Goal: Task Accomplishment & Management: Manage account settings

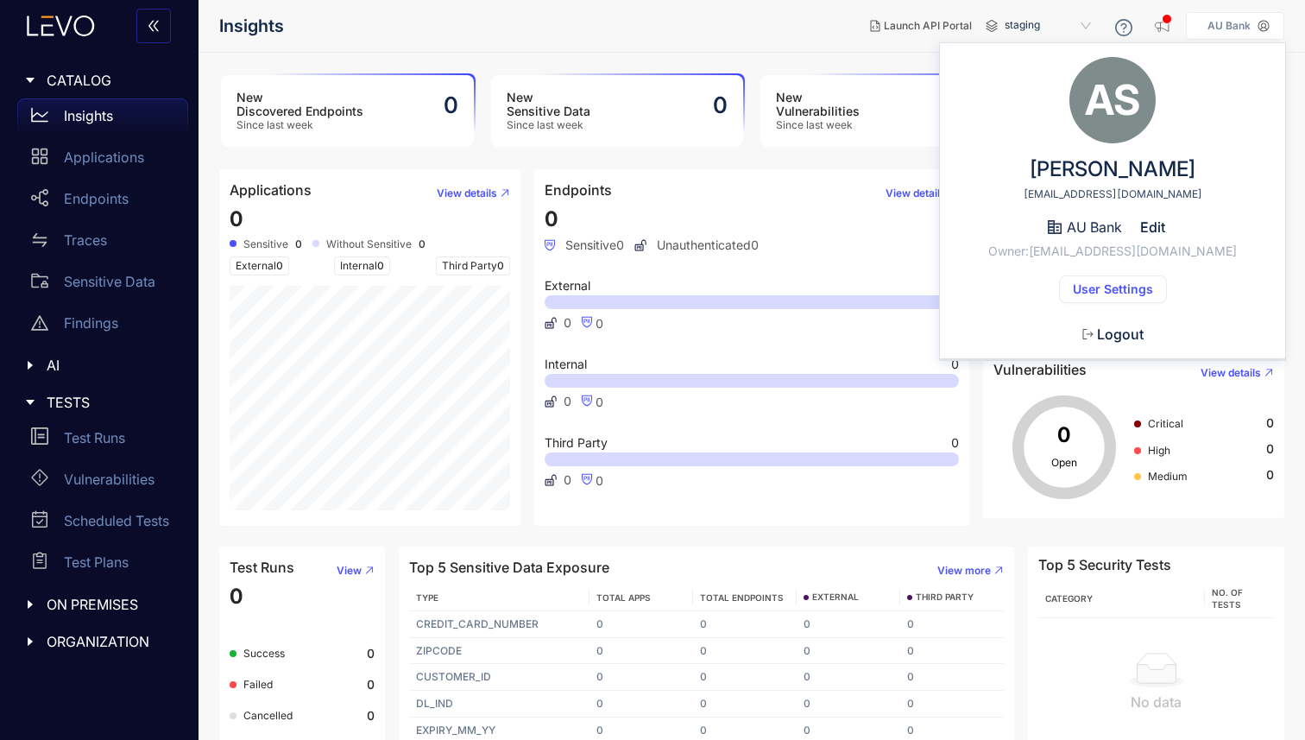
click at [1119, 337] on span "Logout" at bounding box center [1120, 334] width 47 height 16
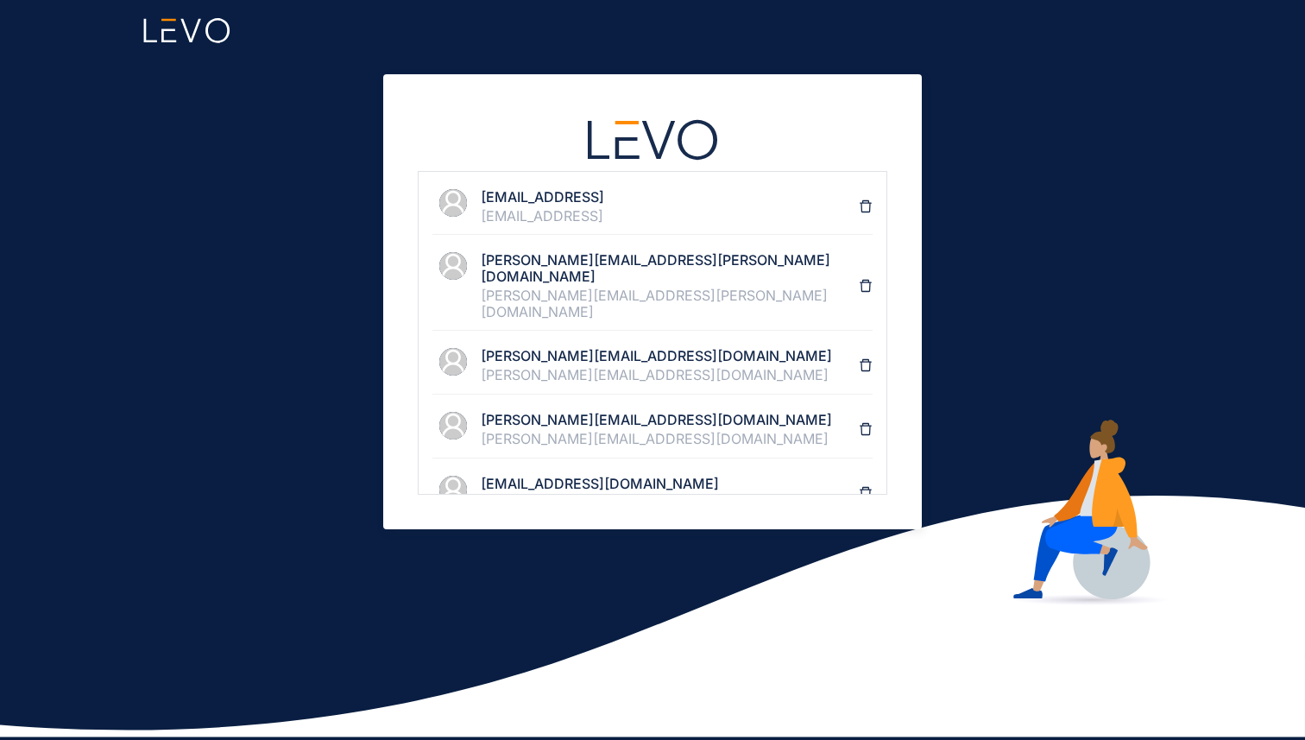
click at [673, 216] on div "[EMAIL_ADDRESS]" at bounding box center [670, 216] width 378 height 16
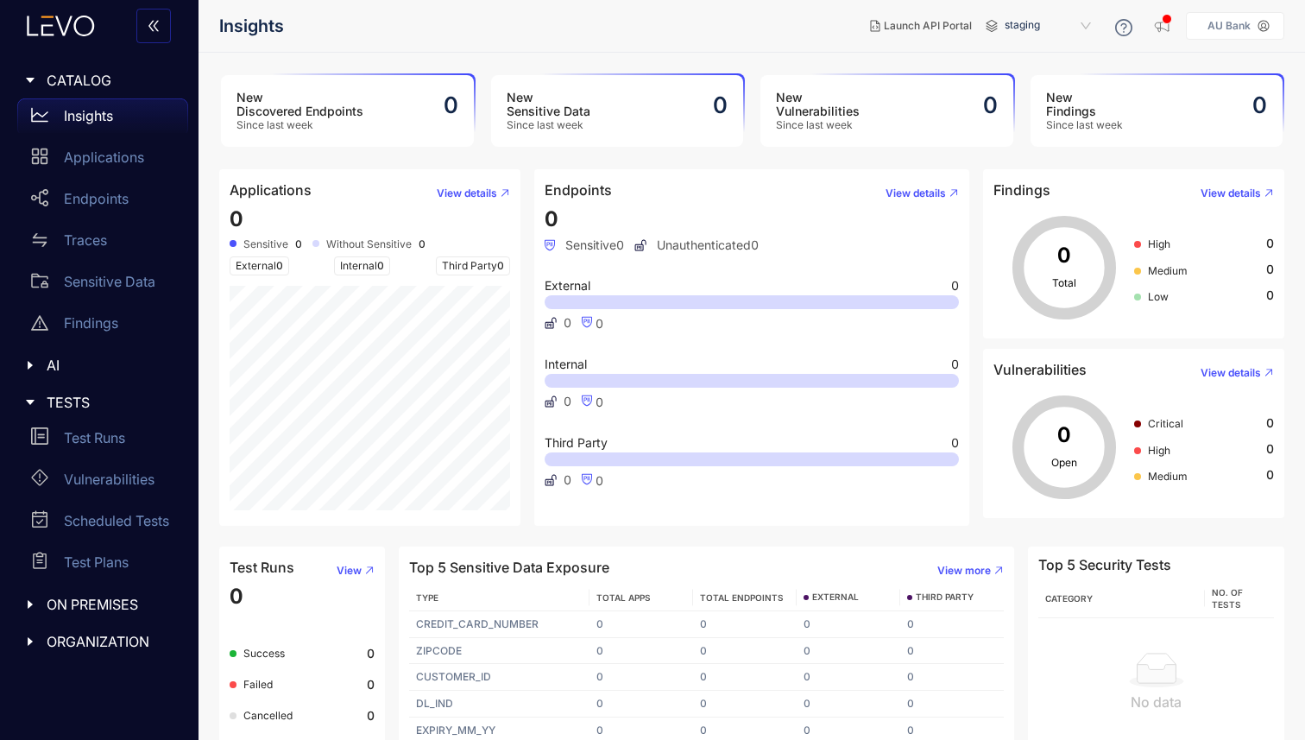
click at [1231, 23] on p "AU Bank" at bounding box center [1229, 26] width 43 height 12
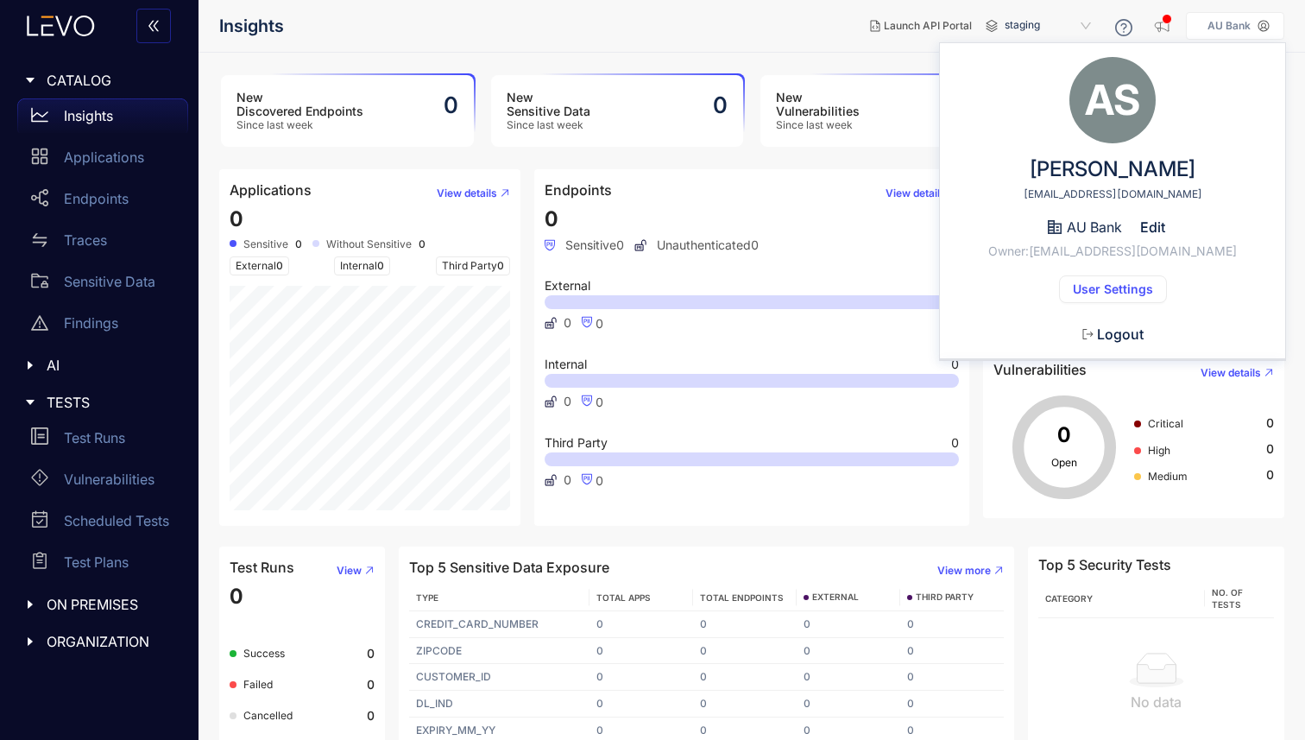
click at [1103, 338] on span "Logout" at bounding box center [1120, 334] width 47 height 16
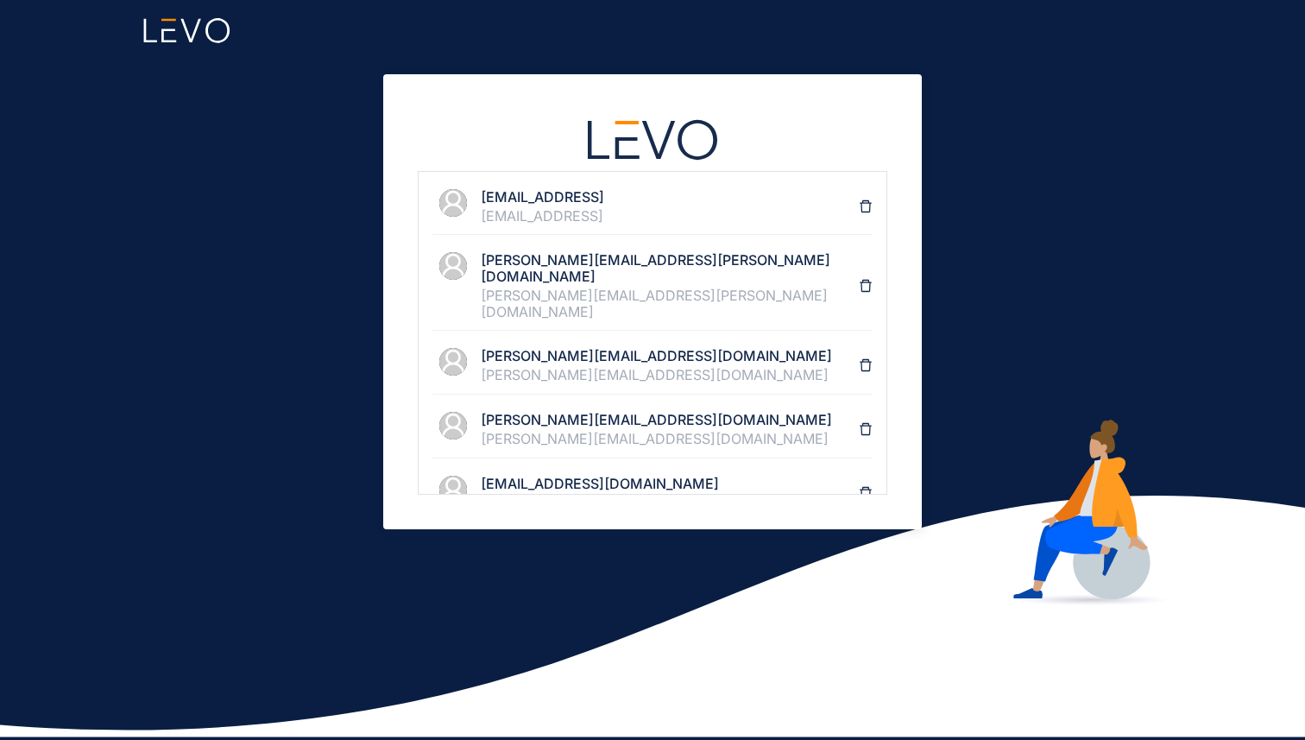
click at [504, 222] on div "[EMAIL_ADDRESS]" at bounding box center [670, 216] width 378 height 16
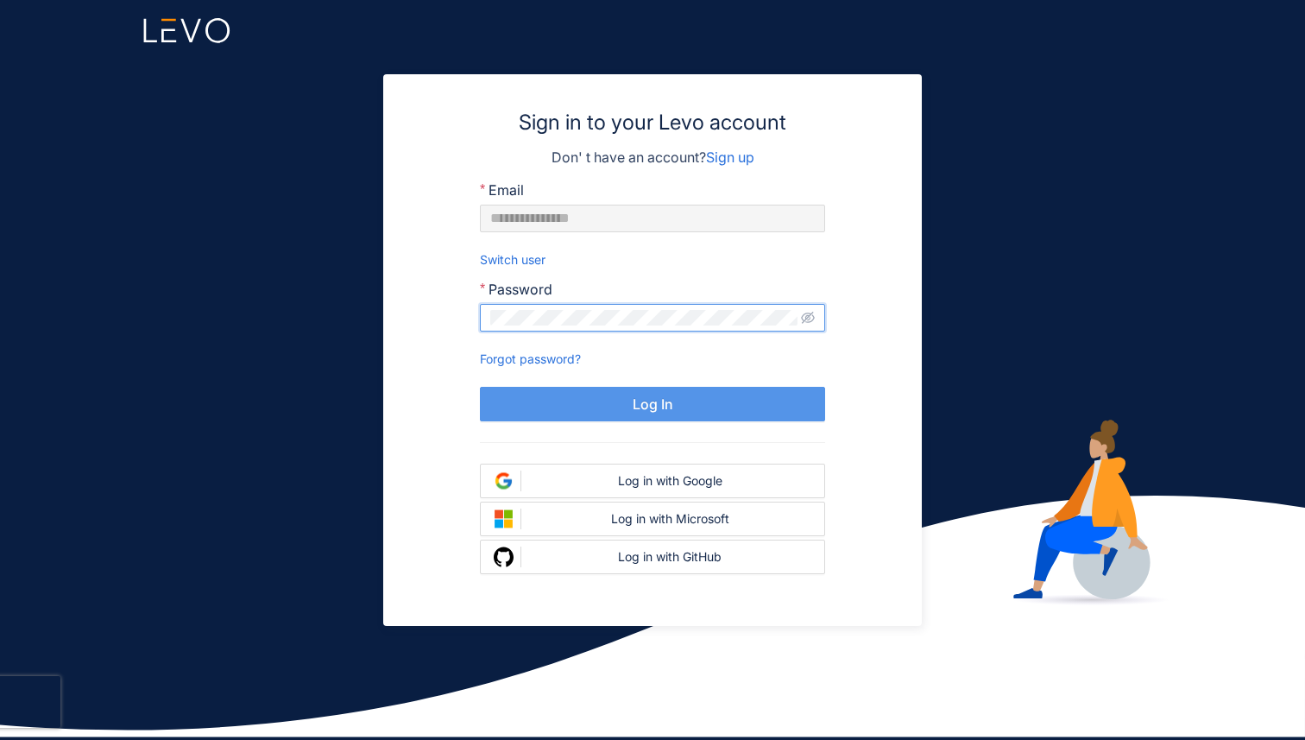
click at [630, 404] on button "Log In" at bounding box center [652, 404] width 345 height 35
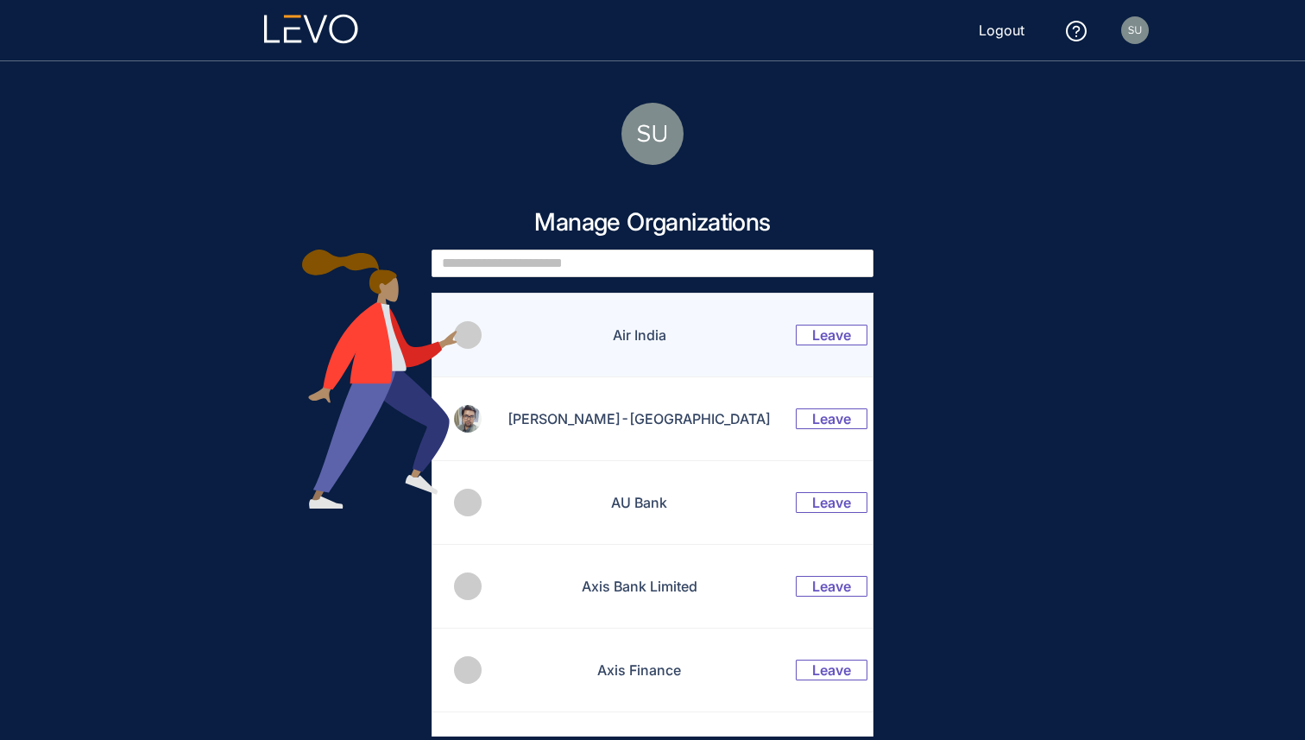
click at [604, 349] on td "Air India" at bounding box center [630, 336] width 294 height 84
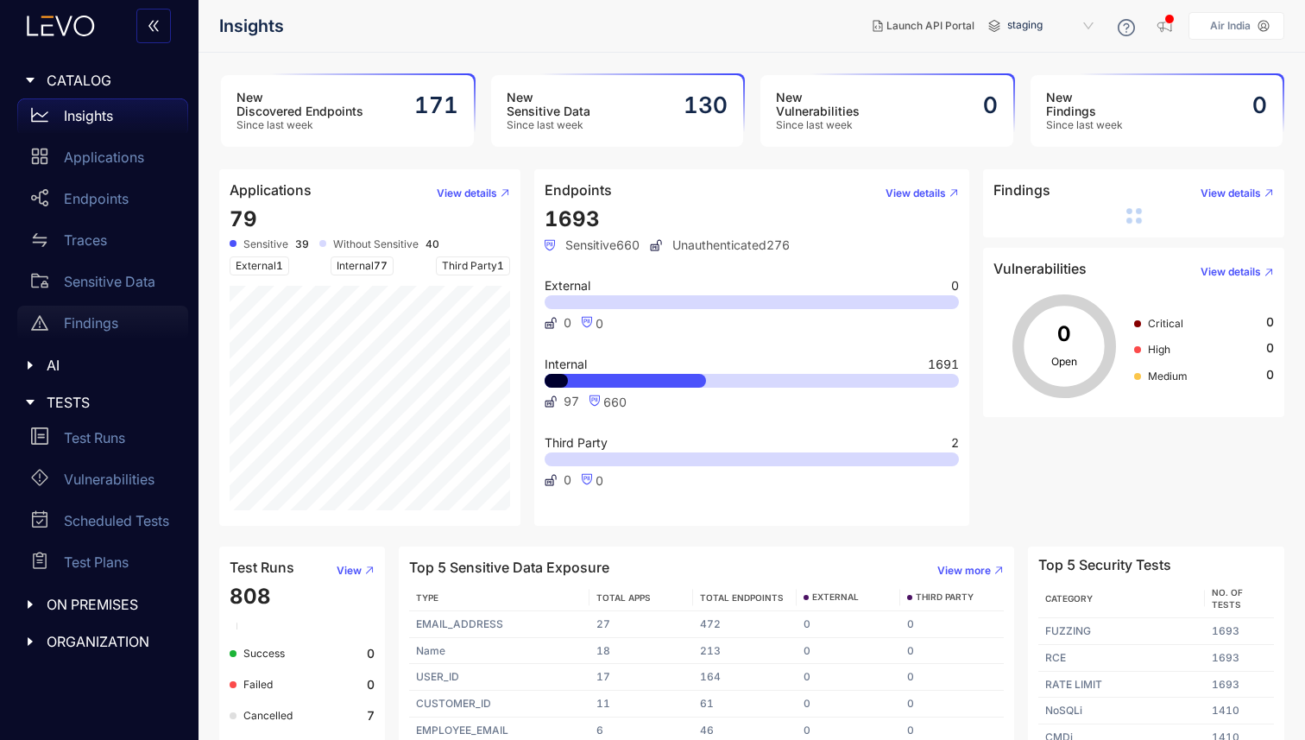
click at [102, 313] on div "Findings" at bounding box center [102, 323] width 171 height 35
